Goal: Task Accomplishment & Management: Use online tool/utility

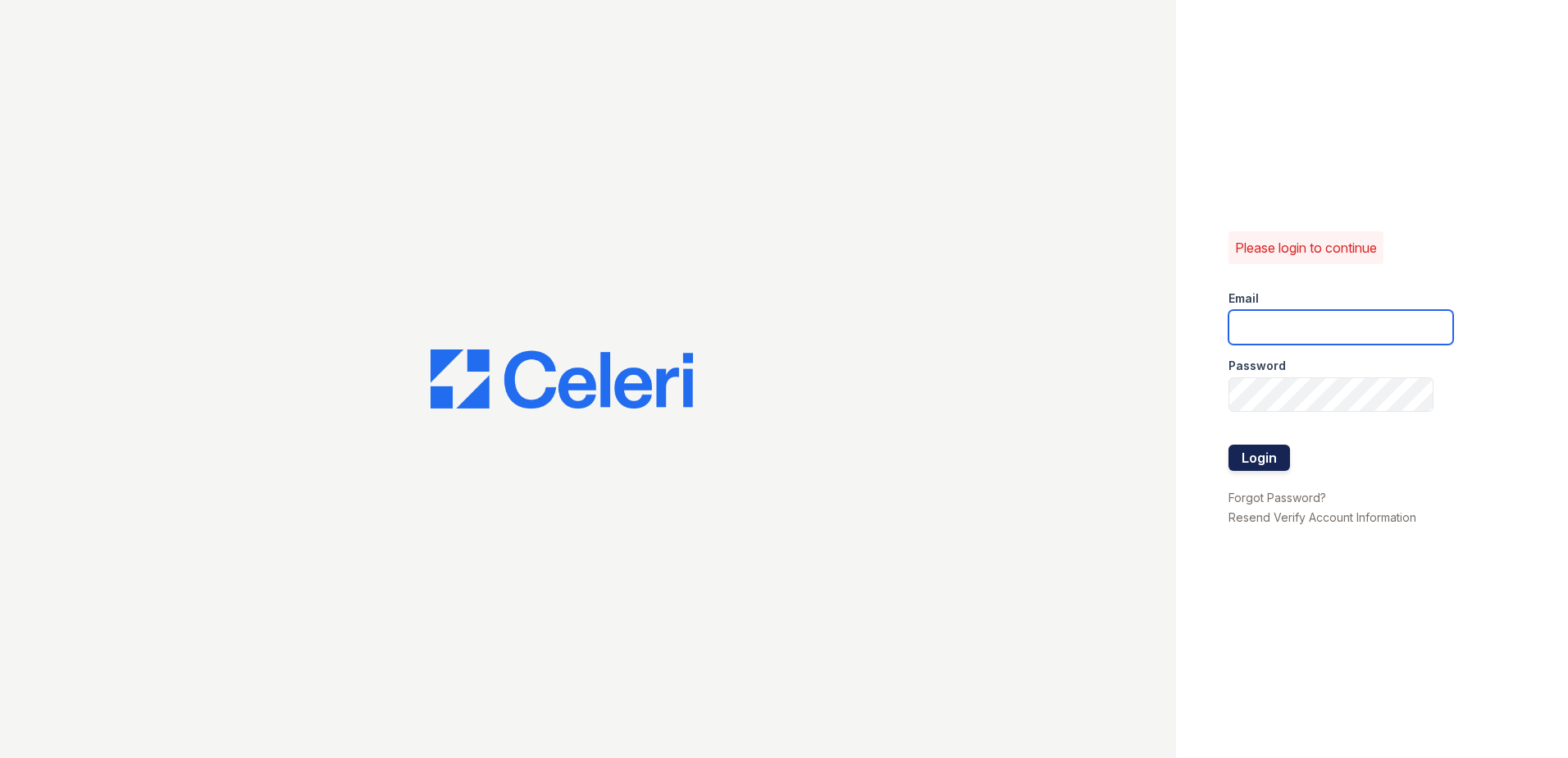
type input "[PERSON_NAME][EMAIL_ADDRESS][PERSON_NAME][DOMAIN_NAME]"
click at [1229, 459] on button "Login" at bounding box center [1258, 457] width 61 height 26
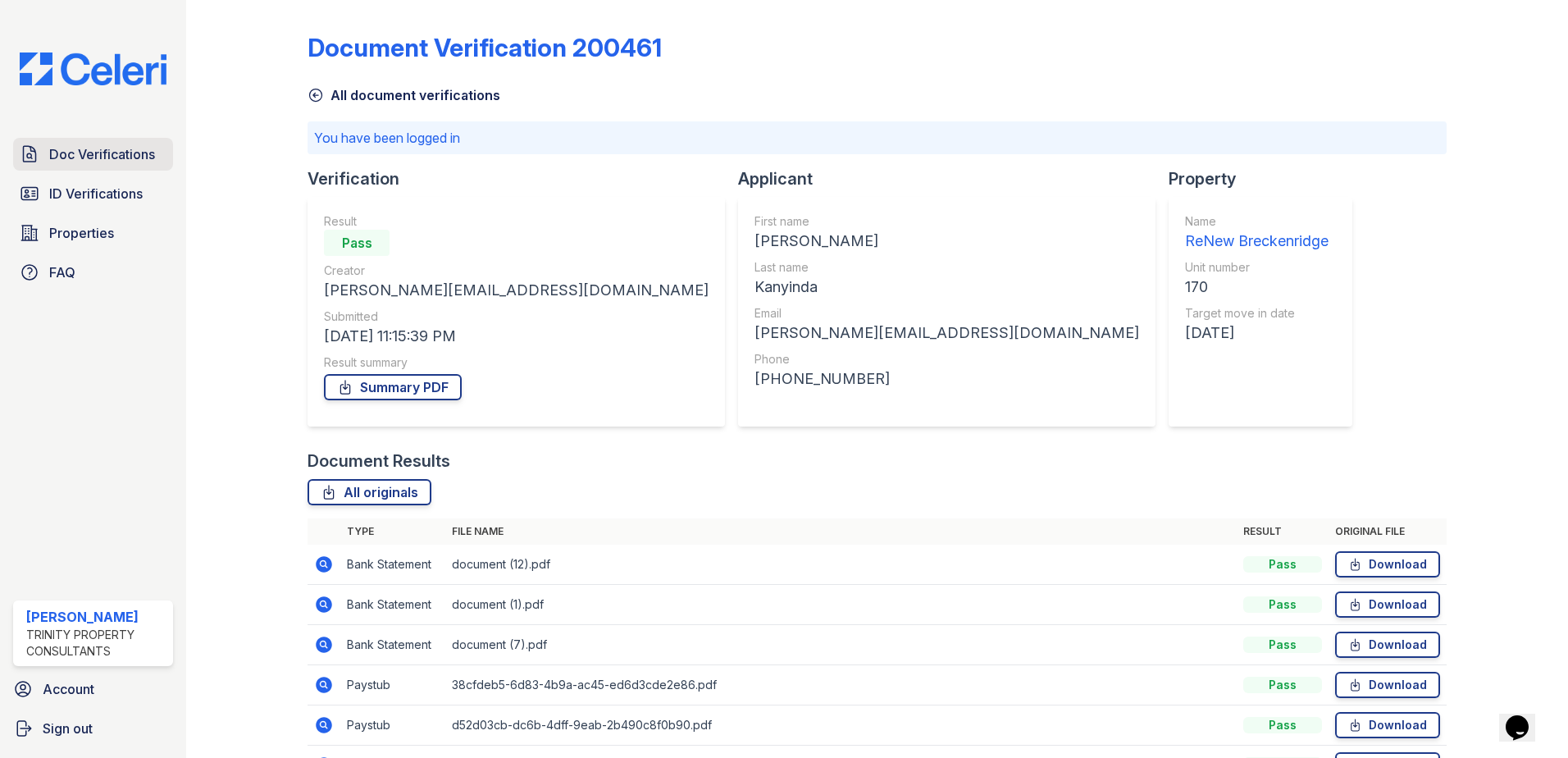
click at [114, 157] on span "Doc Verifications" at bounding box center [102, 154] width 106 height 19
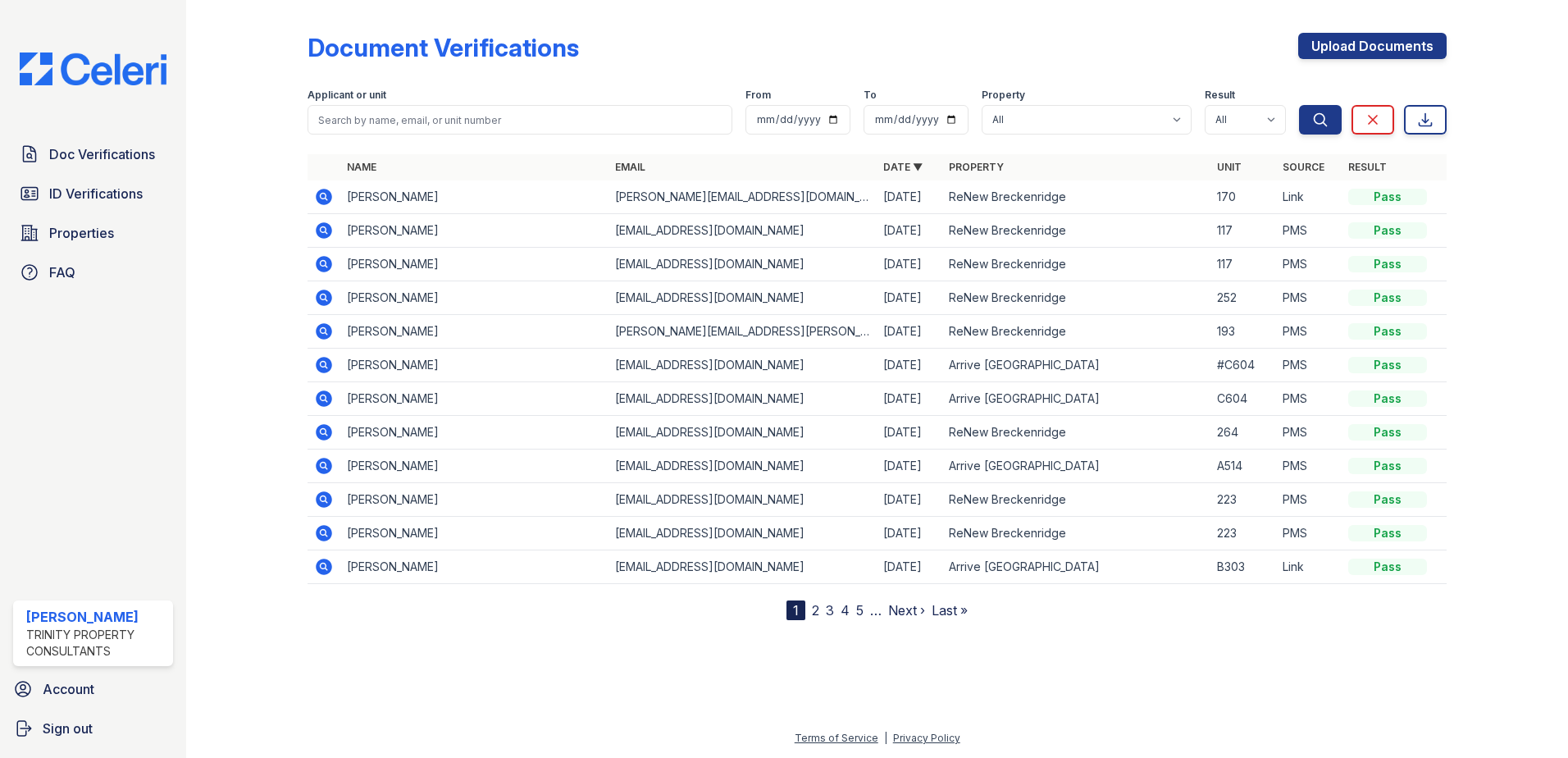
click at [325, 195] on icon at bounding box center [322, 195] width 4 height 4
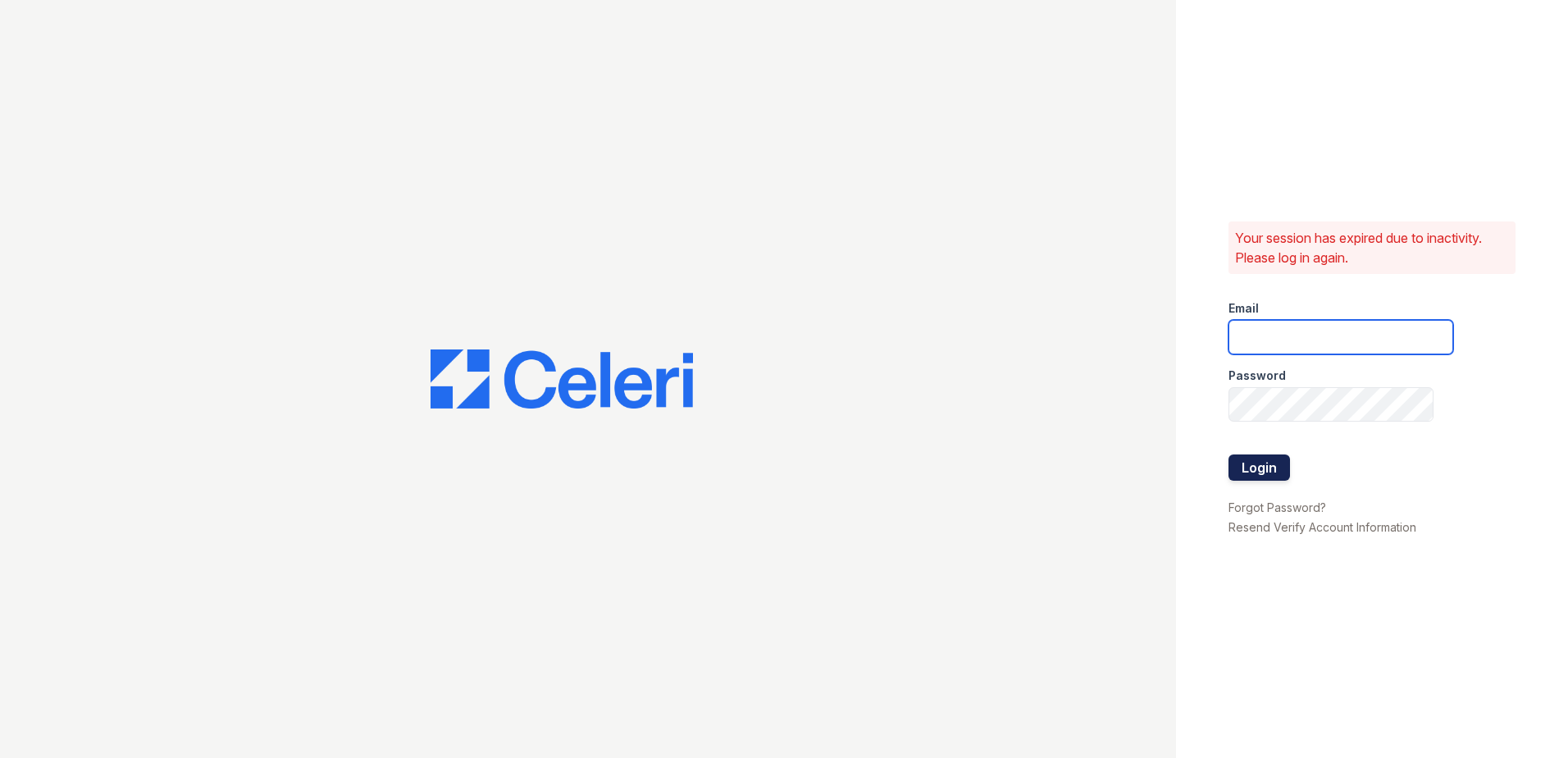
type input "[PERSON_NAME][EMAIL_ADDRESS][PERSON_NAME][DOMAIN_NAME]"
click at [1263, 459] on button "Login" at bounding box center [1258, 467] width 61 height 26
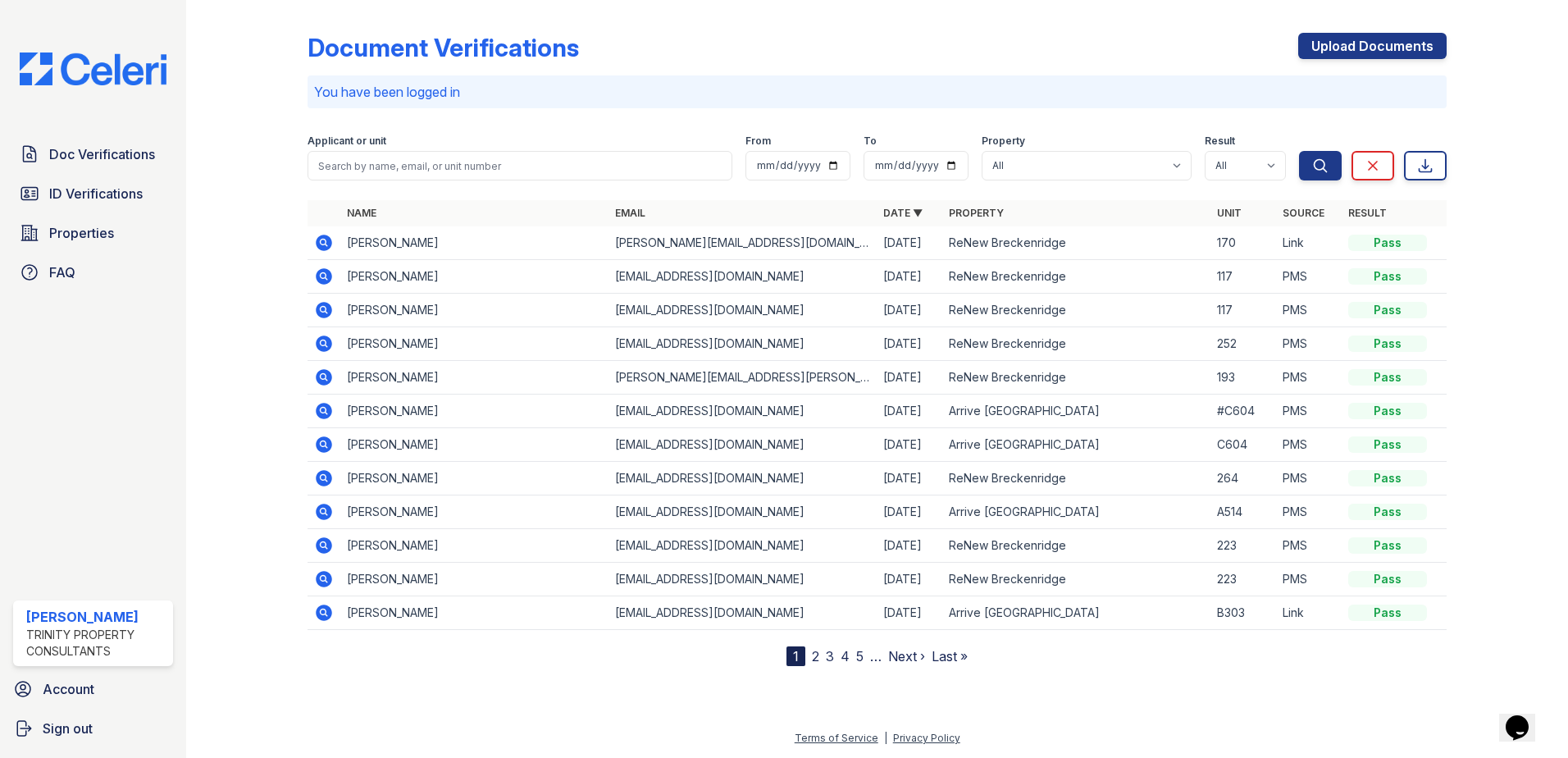
click at [326, 245] on icon at bounding box center [323, 242] width 19 height 19
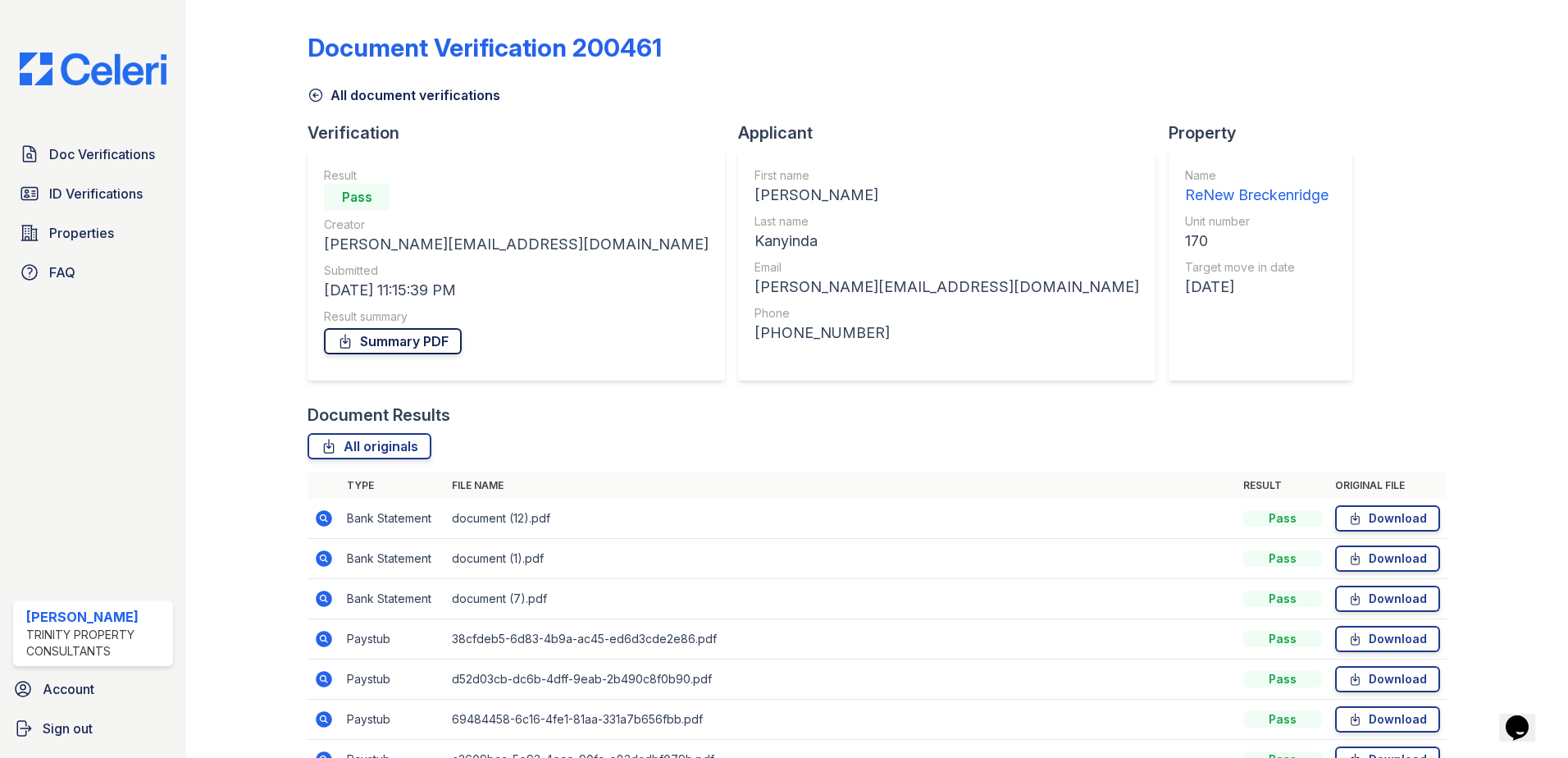
click at [401, 334] on link "Summary PDF" at bounding box center [393, 341] width 138 height 26
